Goal: Task Accomplishment & Management: Manage account settings

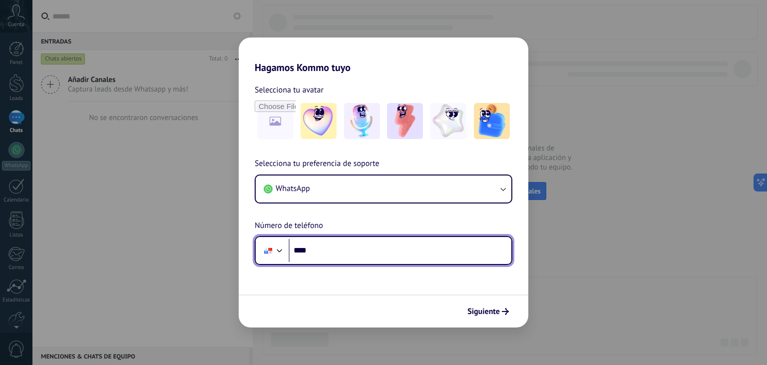
click at [376, 259] on input "****" at bounding box center [400, 250] width 223 height 23
click at [373, 240] on input "****" at bounding box center [400, 250] width 223 height 23
type input "**********"
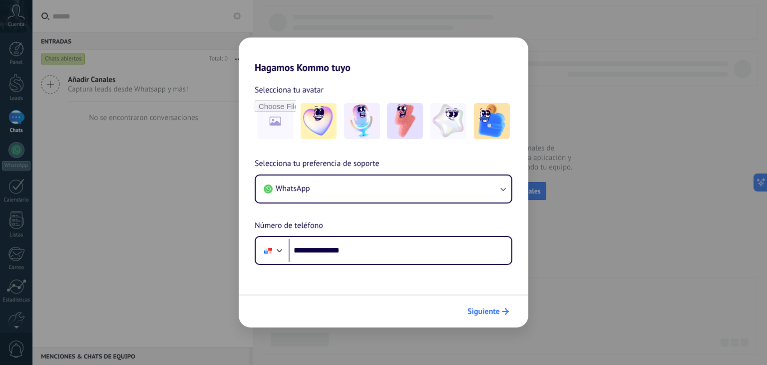
click at [497, 308] on span "Siguiente" at bounding box center [483, 311] width 32 height 7
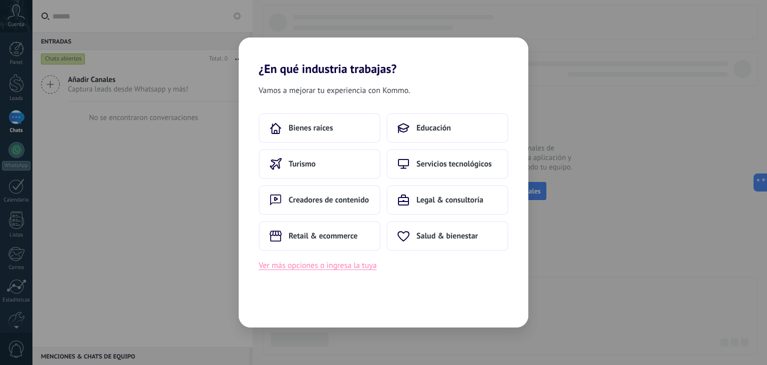
click at [370, 270] on button "Ver más opciones o ingresa la tuya" at bounding box center [318, 265] width 118 height 13
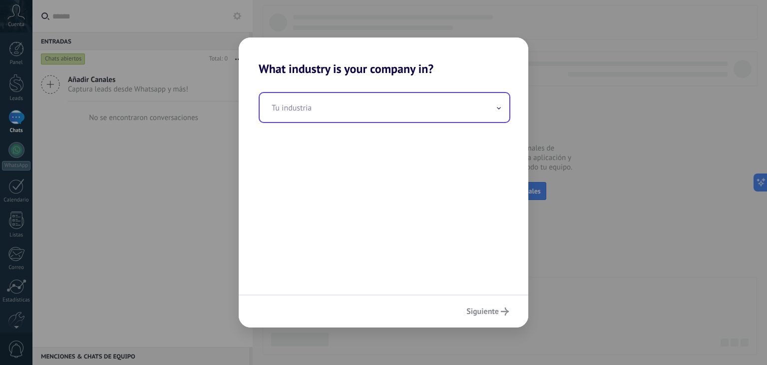
click at [399, 96] on input "text" at bounding box center [385, 107] width 250 height 29
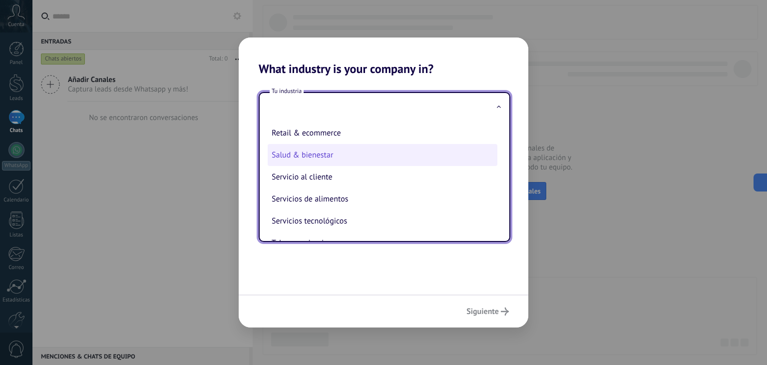
scroll to position [250, 0]
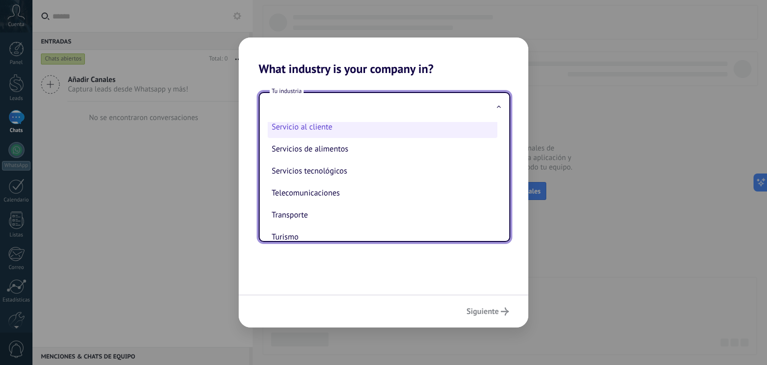
click at [391, 133] on li "Servicio al cliente" at bounding box center [383, 127] width 230 height 22
type input "**********"
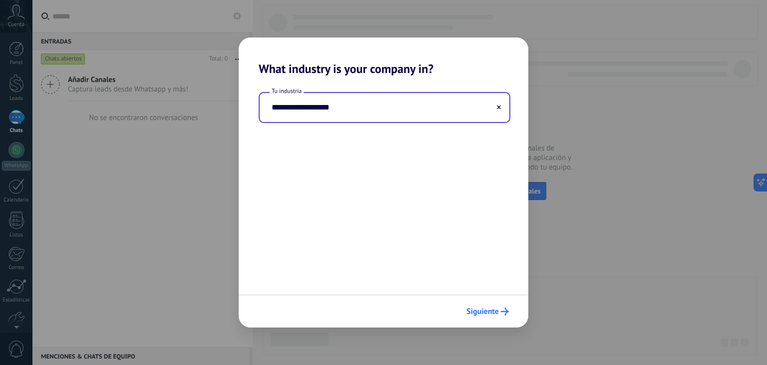
click at [495, 308] on span "Siguiente" at bounding box center [482, 311] width 32 height 7
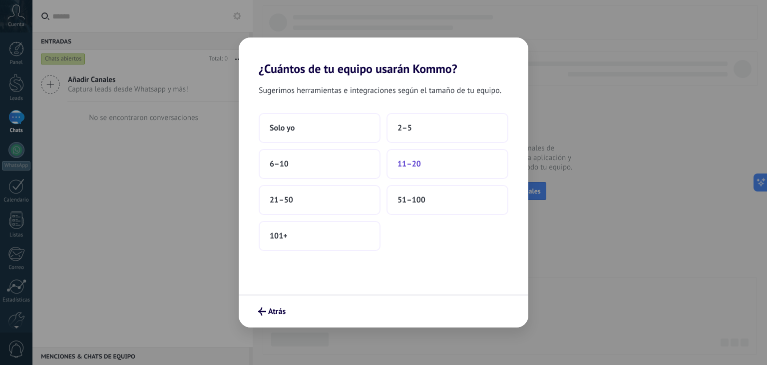
click at [421, 169] on button "11–20" at bounding box center [448, 164] width 122 height 30
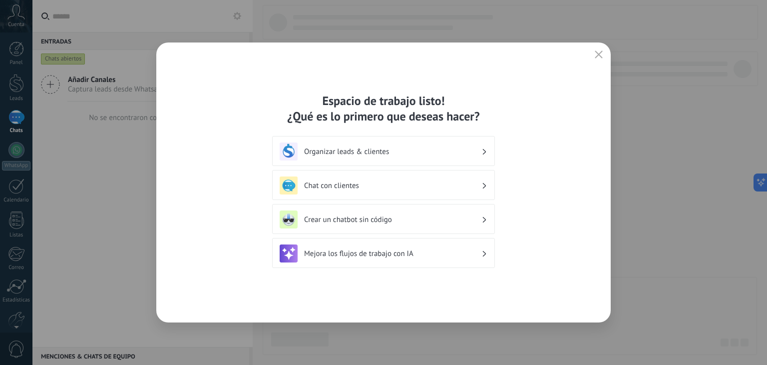
click at [429, 197] on div "Chat con clientes" at bounding box center [383, 185] width 223 height 30
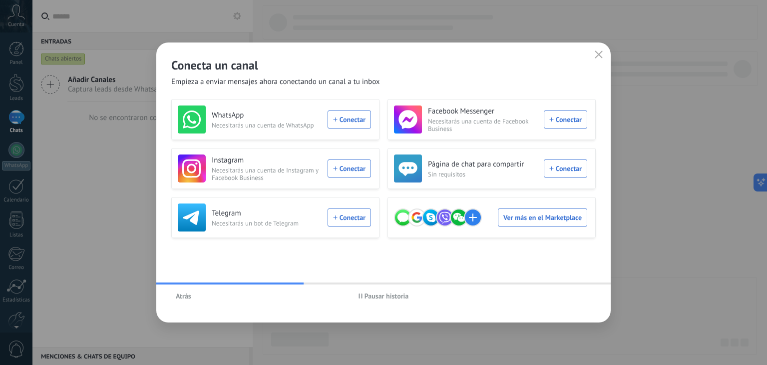
click at [177, 284] on div "Atrás Pausar historia" at bounding box center [383, 295] width 454 height 23
click at [178, 293] on span "Atrás" at bounding box center [183, 295] width 15 height 7
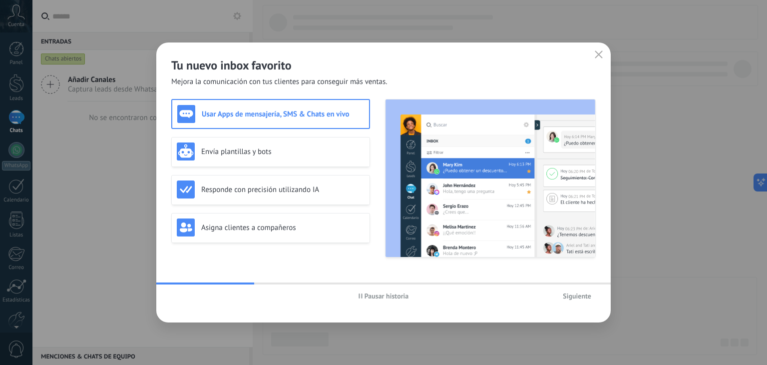
click at [359, 294] on use "button" at bounding box center [360, 295] width 3 height 5
click at [321, 105] on div "Usar Apps de mensajería, SMS & Chats en vivo" at bounding box center [270, 114] width 187 height 18
click at [567, 292] on span "Siguiente" at bounding box center [577, 295] width 28 height 7
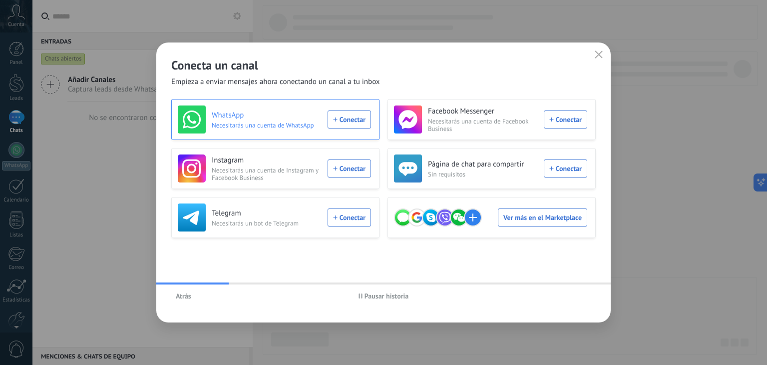
click at [325, 115] on div "WhatsApp Necesitarás una cuenta de WhatsApp Conectar" at bounding box center [274, 119] width 193 height 28
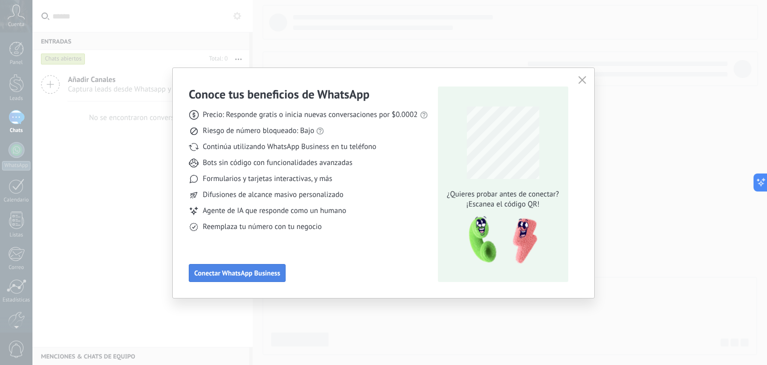
click at [234, 265] on button "Conectar WhatsApp Business" at bounding box center [237, 273] width 97 height 18
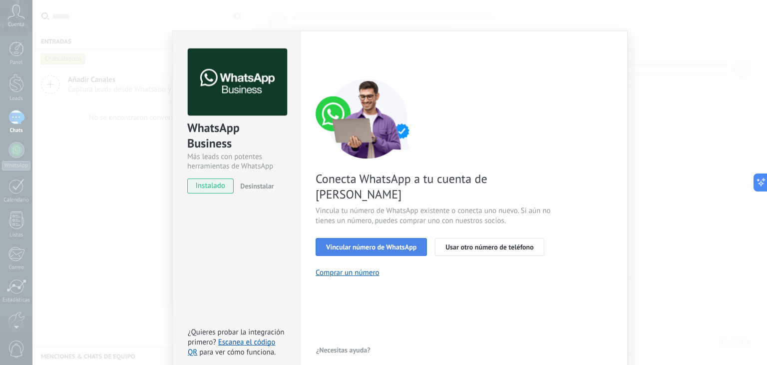
scroll to position [0, 0]
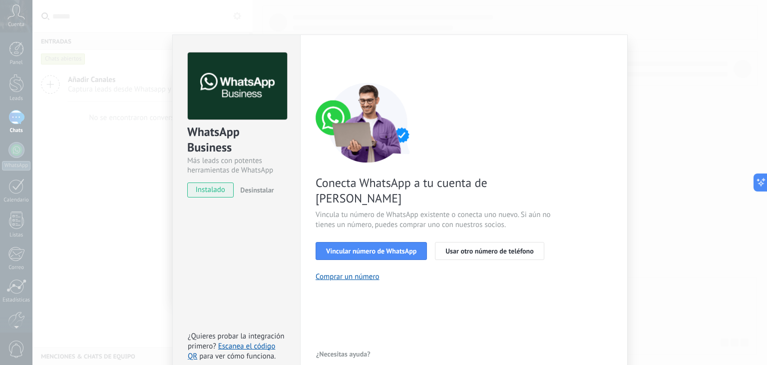
drag, startPoint x: 223, startPoint y: 180, endPoint x: 215, endPoint y: 206, distance: 27.2
click at [215, 206] on div "WhatsApp Business Más leads con potentes herramientas de WhatsApp instalado Des…" at bounding box center [236, 206] width 128 height 345
click at [214, 188] on span "instalado" at bounding box center [210, 189] width 45 height 15
click at [378, 247] on span "Vincular número de WhatsApp" at bounding box center [371, 250] width 90 height 7
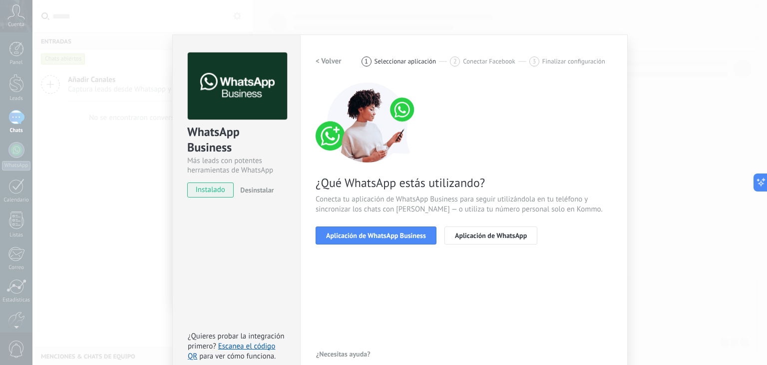
drag, startPoint x: 411, startPoint y: 232, endPoint x: 511, endPoint y: 222, distance: 99.9
click at [511, 222] on div "¿Qué WhatsApp estás utilizando? Conecta tu aplicación de WhatsApp Business para…" at bounding box center [464, 163] width 297 height 162
click at [477, 236] on span "Aplicación de WhatsApp" at bounding box center [491, 235] width 72 height 7
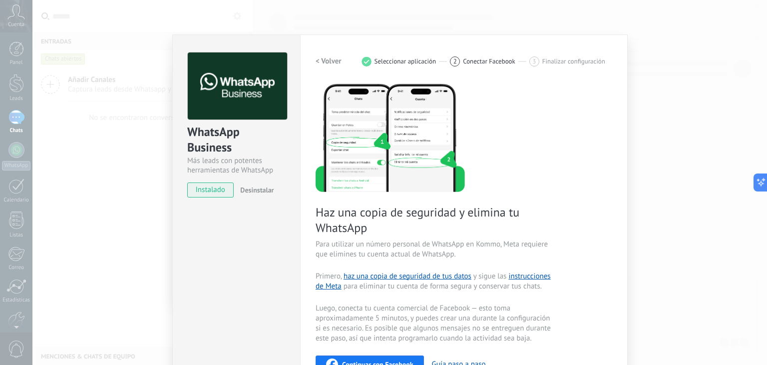
click at [316, 57] on h2 "< Volver" at bounding box center [329, 60] width 26 height 9
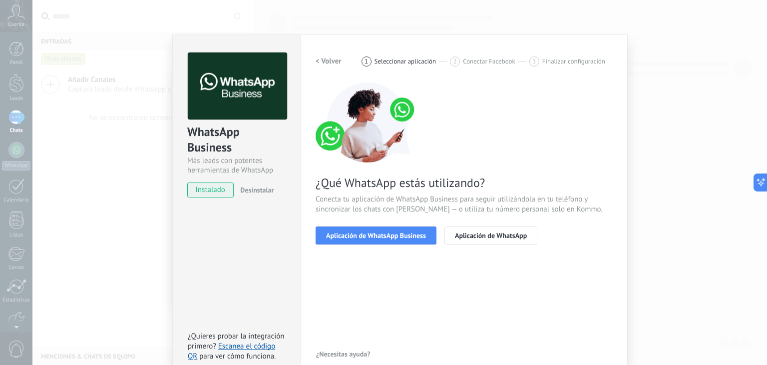
click at [318, 58] on h2 "< Volver" at bounding box center [329, 60] width 26 height 9
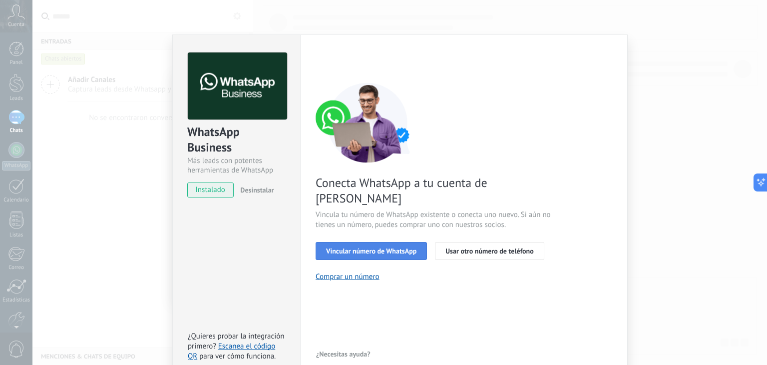
click at [381, 247] on span "Vincular número de WhatsApp" at bounding box center [371, 250] width 90 height 7
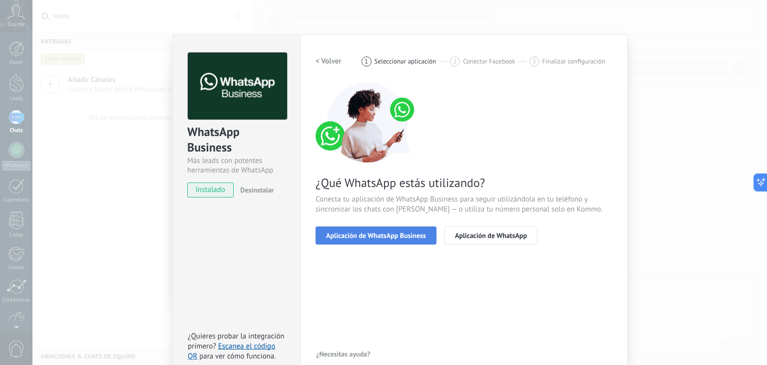
click at [407, 240] on button "Aplicación de WhatsApp Business" at bounding box center [376, 235] width 121 height 18
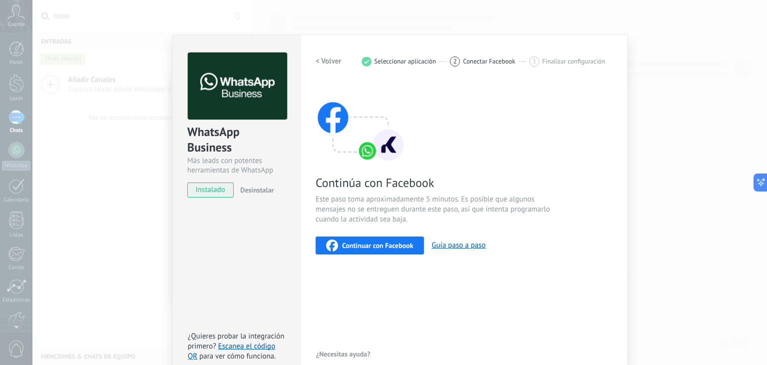
drag, startPoint x: 322, startPoint y: 59, endPoint x: 393, endPoint y: 173, distance: 134.7
click at [393, 173] on div "< Volver 1 Seleccionar aplicación 2 Conectar Facebook 3 Finalizar configuración…" at bounding box center [464, 153] width 297 height 202
click at [385, 154] on img at bounding box center [361, 122] width 90 height 80
click at [321, 62] on h2 "< Volver" at bounding box center [329, 60] width 26 height 9
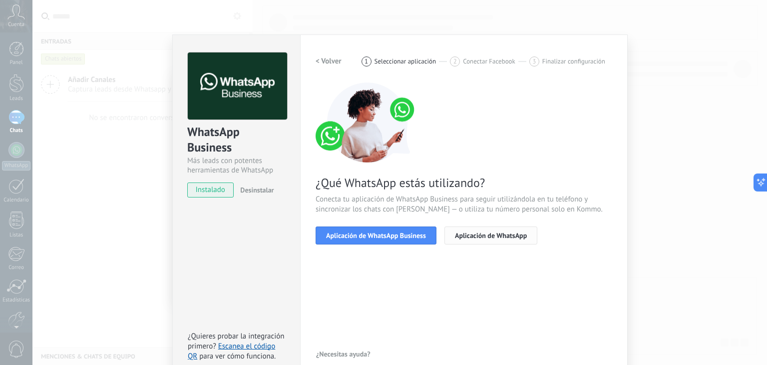
click at [472, 234] on span "Aplicación de WhatsApp" at bounding box center [491, 235] width 72 height 7
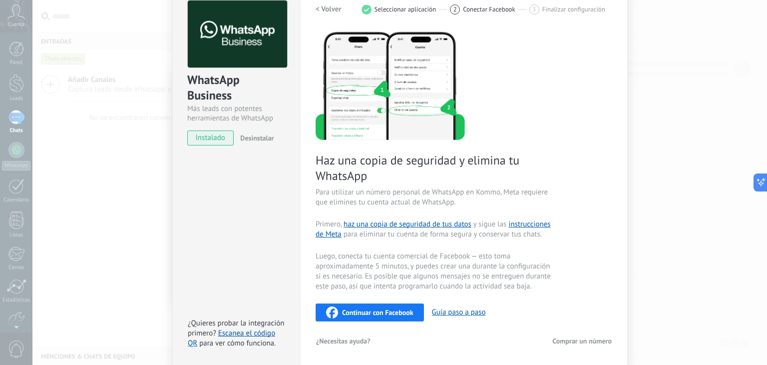
scroll to position [52, 0]
click at [319, 5] on h2 "< Volver" at bounding box center [329, 8] width 26 height 9
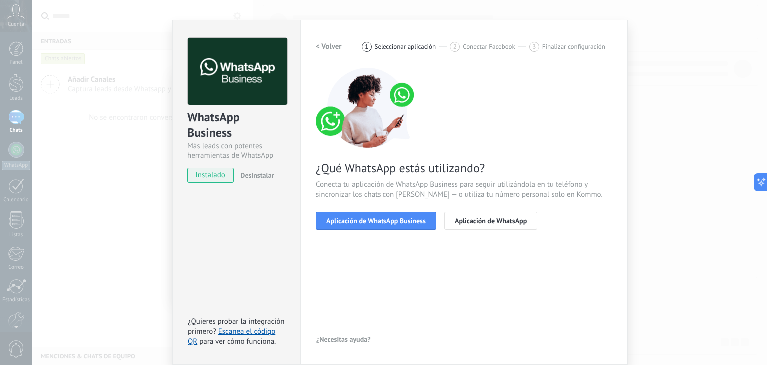
scroll to position [14, 0]
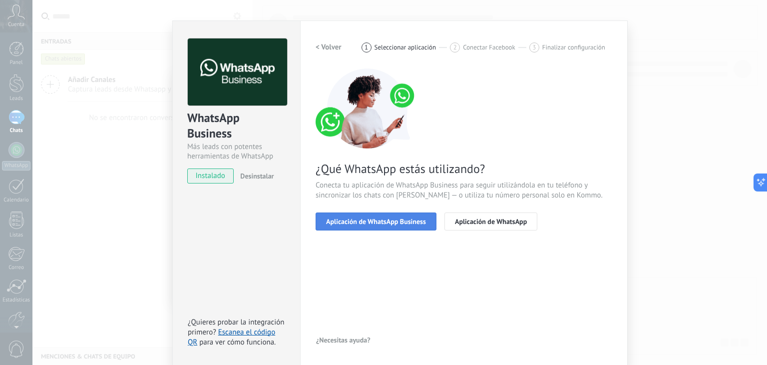
click at [403, 225] on button "Aplicación de WhatsApp Business" at bounding box center [376, 221] width 121 height 18
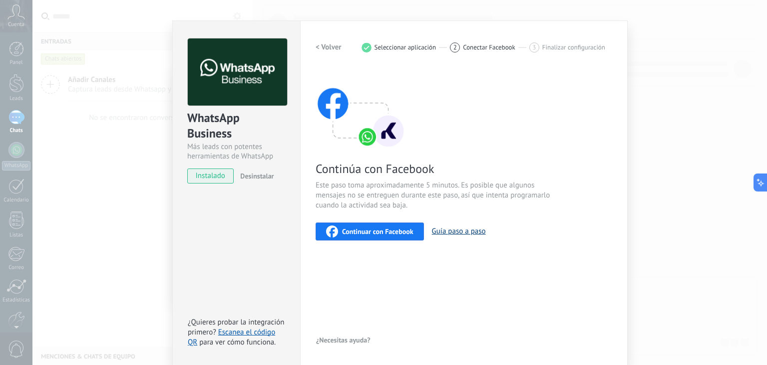
click at [465, 233] on button "Guía paso a paso" at bounding box center [459, 230] width 54 height 9
